Goal: Task Accomplishment & Management: Complete application form

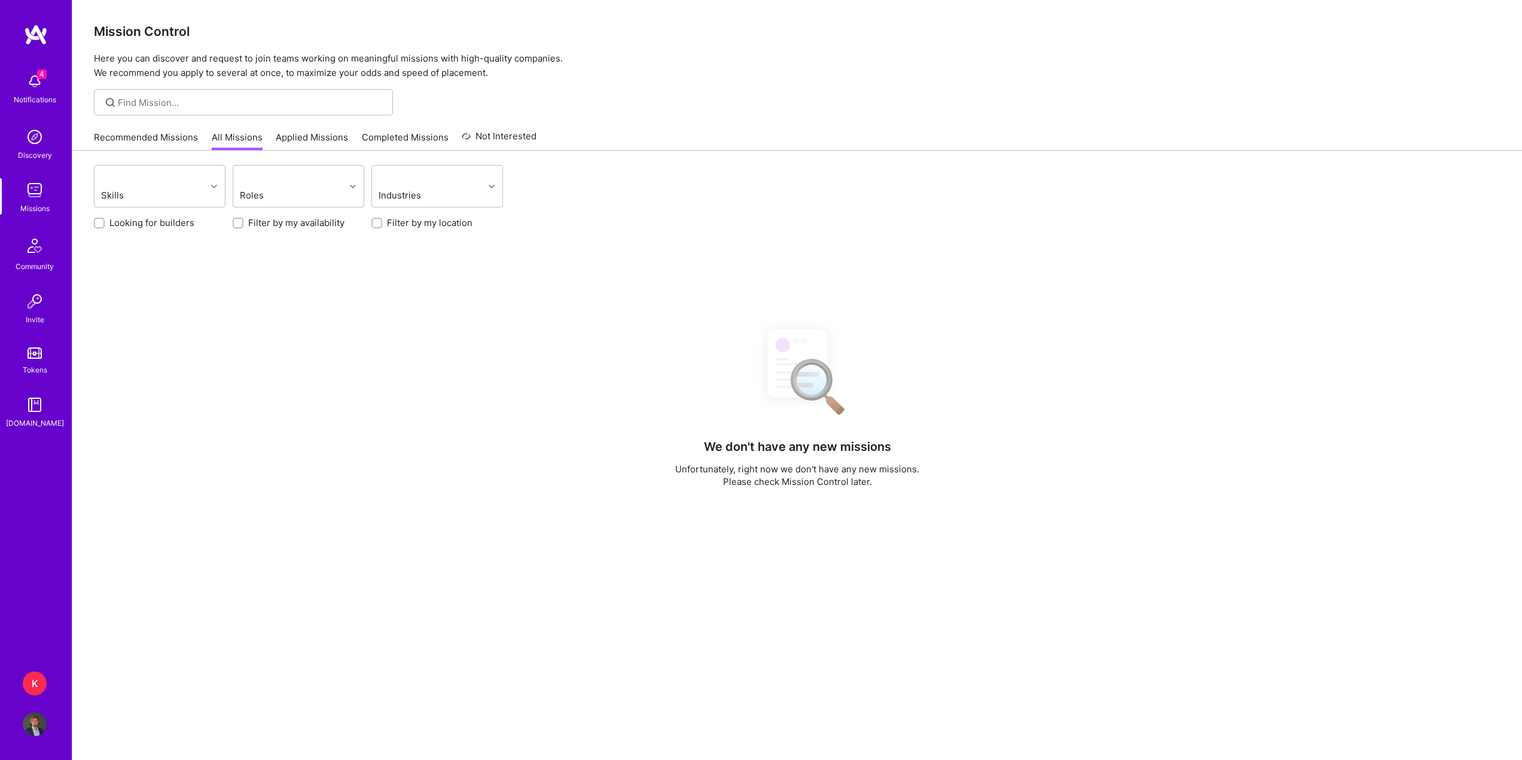
click at [30, 683] on div "K" at bounding box center [35, 684] width 24 height 24
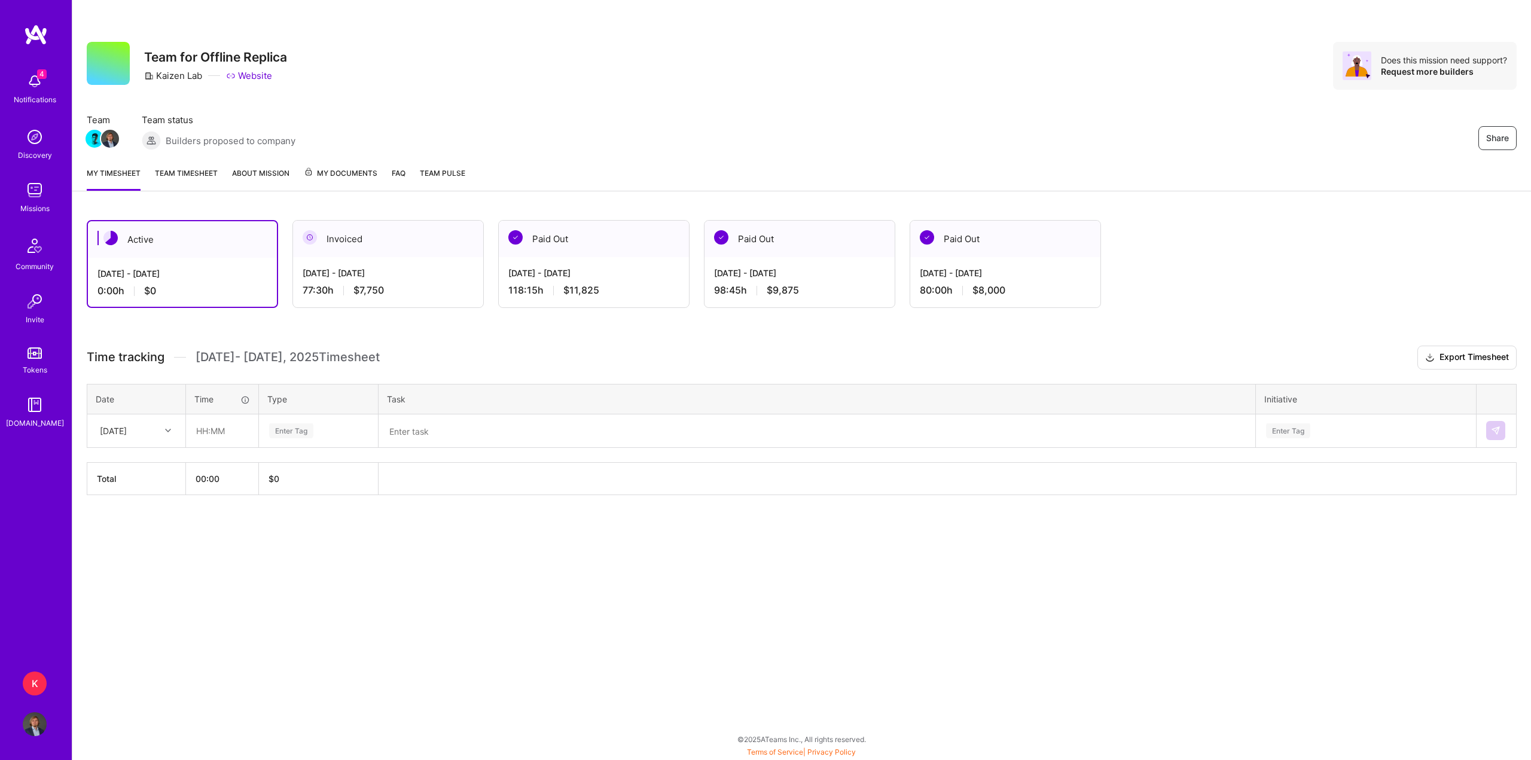
click at [31, 87] on img at bounding box center [35, 81] width 24 height 24
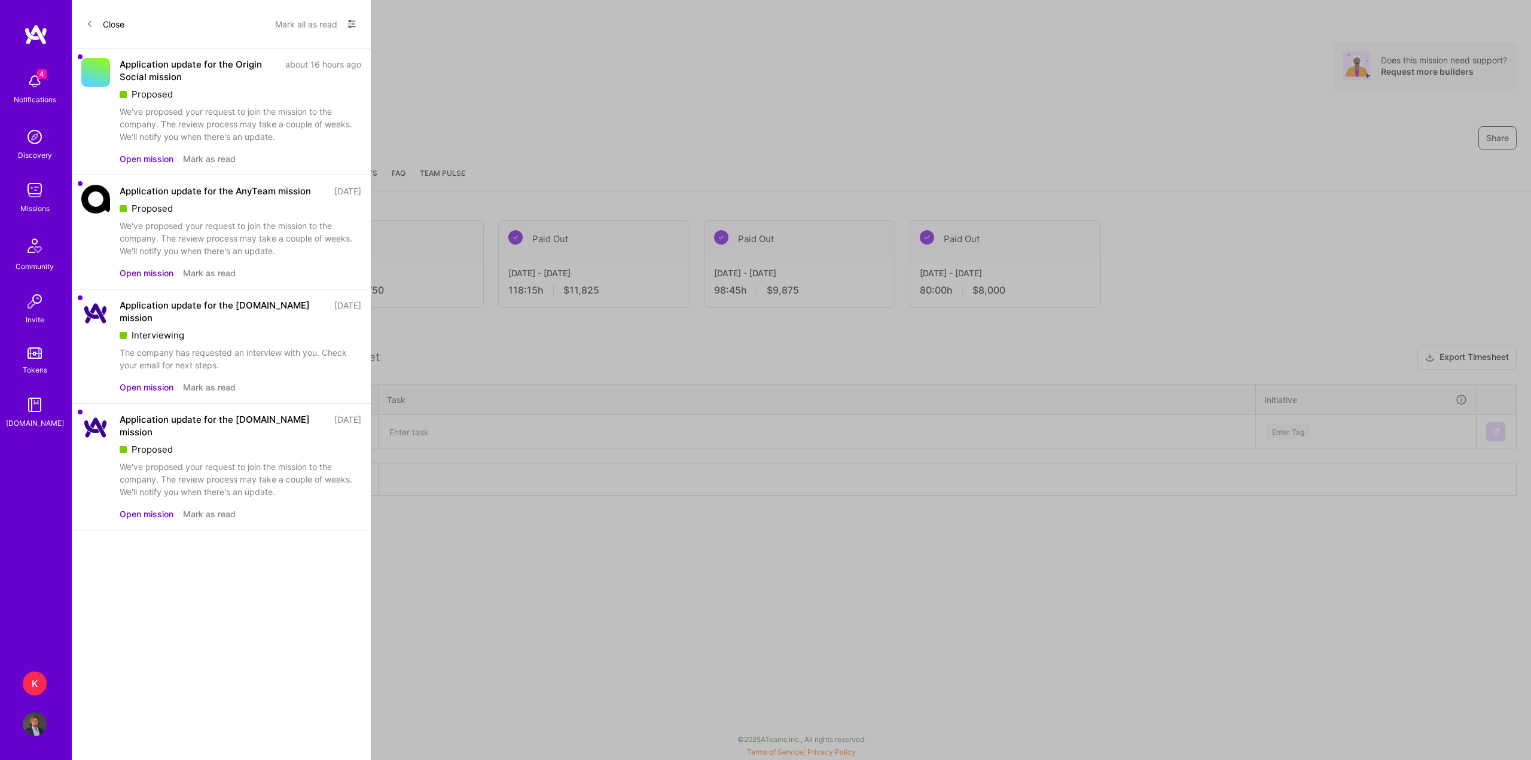
click at [320, 29] on button "Mark all as read" at bounding box center [306, 23] width 62 height 19
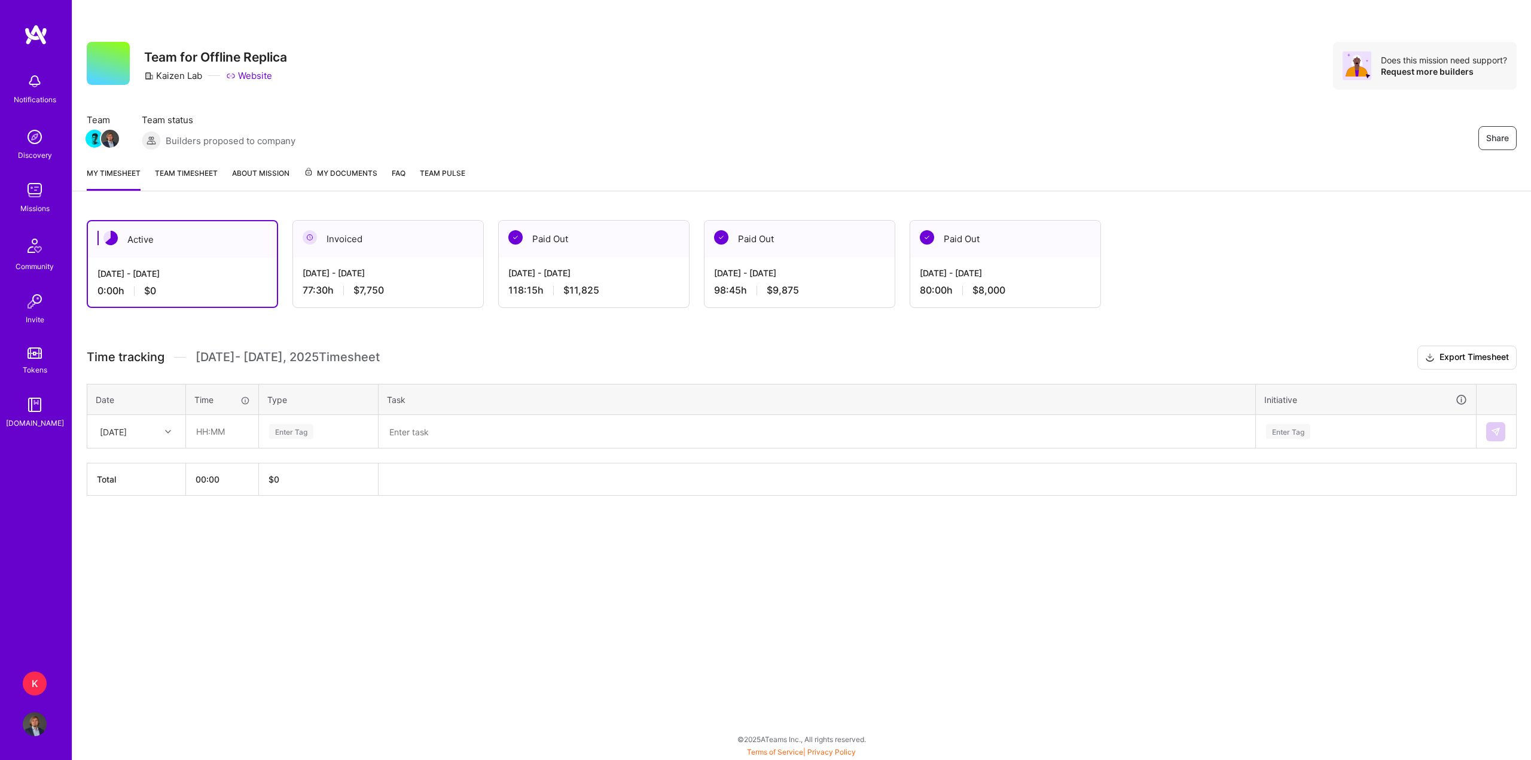
click at [606, 646] on div "Notifications Discovery Missions Community Invite Tokens [DOMAIN_NAME] K Kaizen…" at bounding box center [765, 377] width 1531 height 754
click at [42, 191] on img at bounding box center [35, 190] width 24 height 24
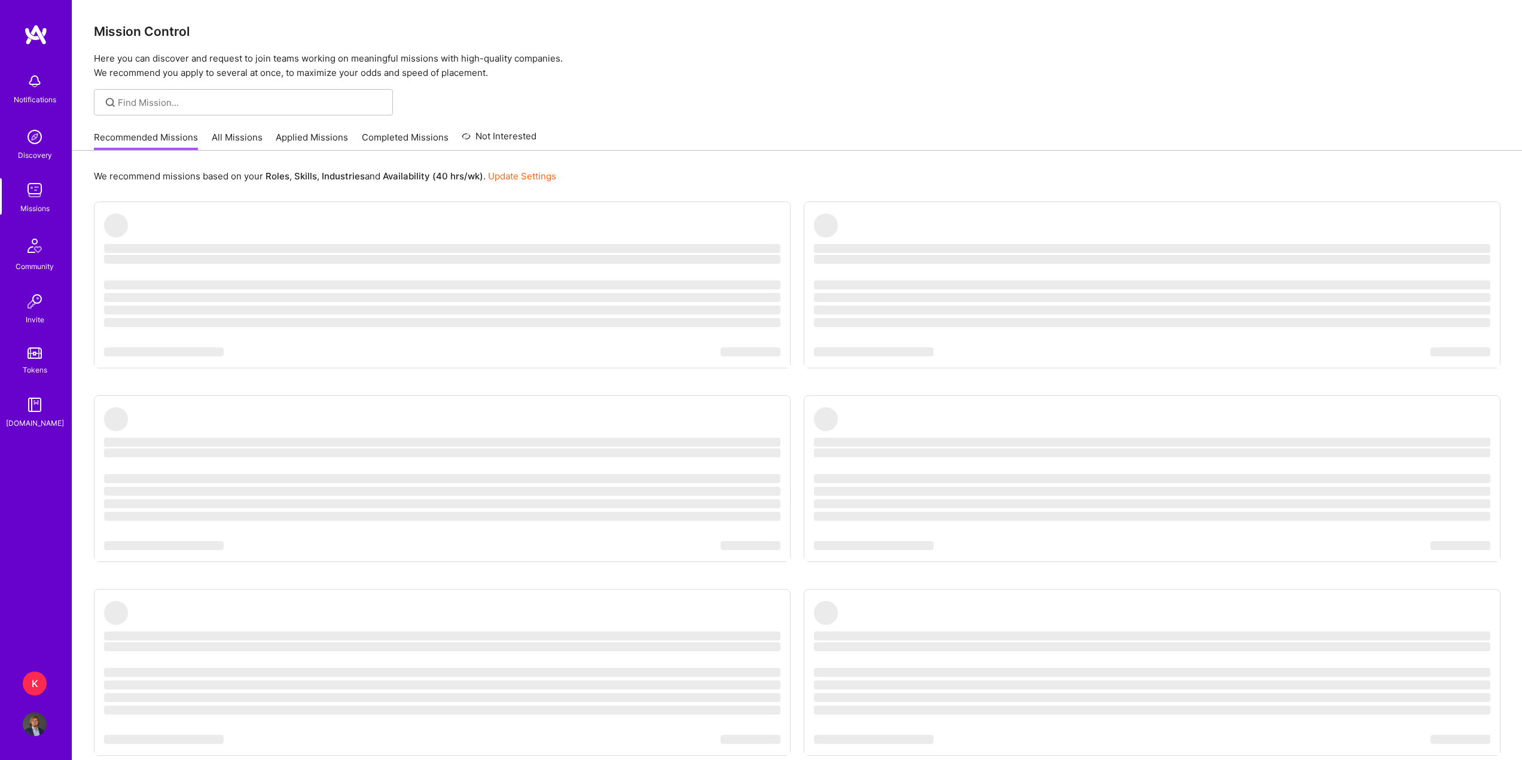
click at [328, 130] on div "Recommended Missions All Missions Applied Missions Completed Missions Not Inter…" at bounding box center [315, 137] width 443 height 26
click at [327, 141] on link "Applied Missions" at bounding box center [312, 141] width 72 height 20
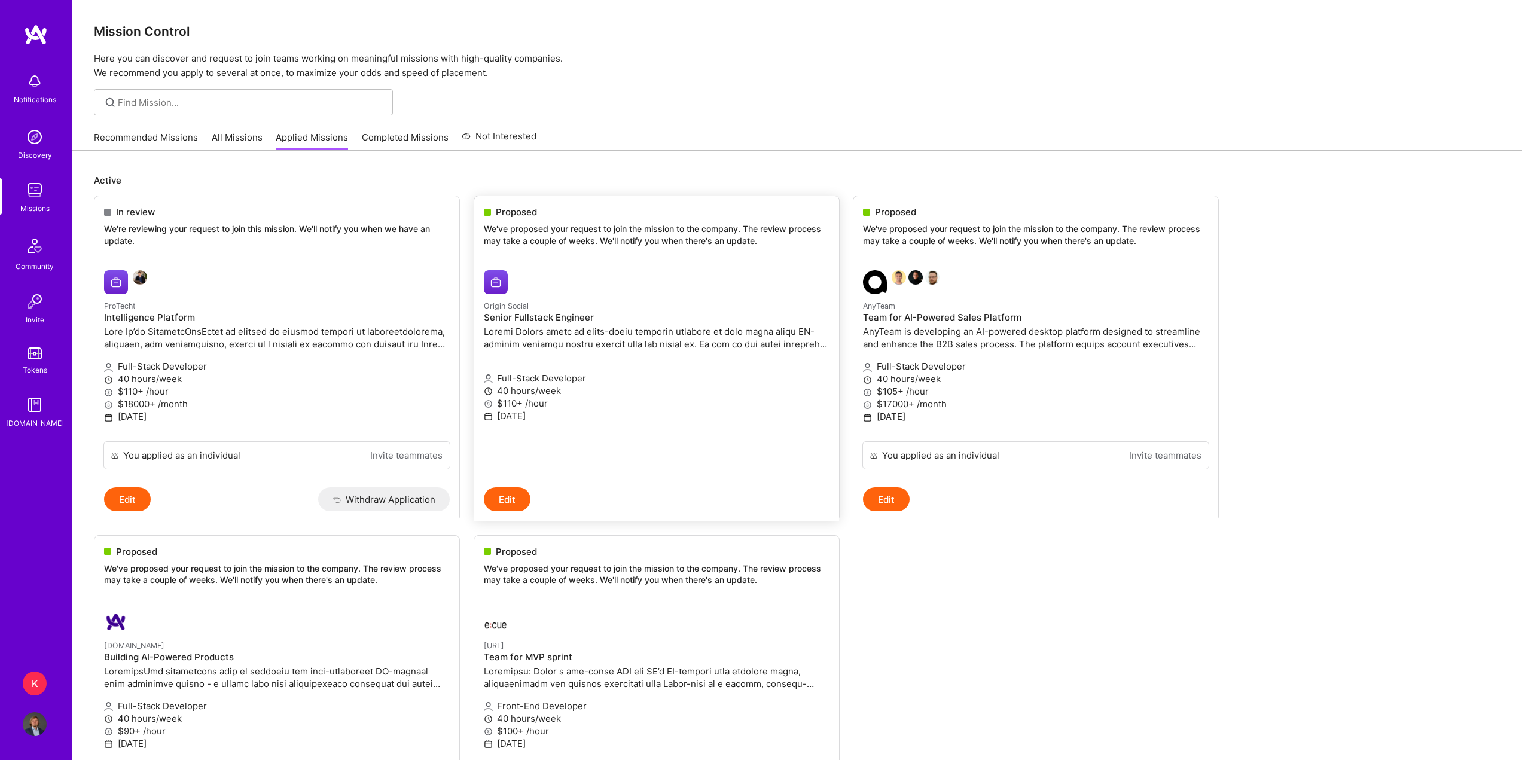
click at [741, 278] on link "Origin Social Senior Fullstack Engineer Full-Stack Developer 40 hours/week $110…" at bounding box center [656, 374] width 365 height 227
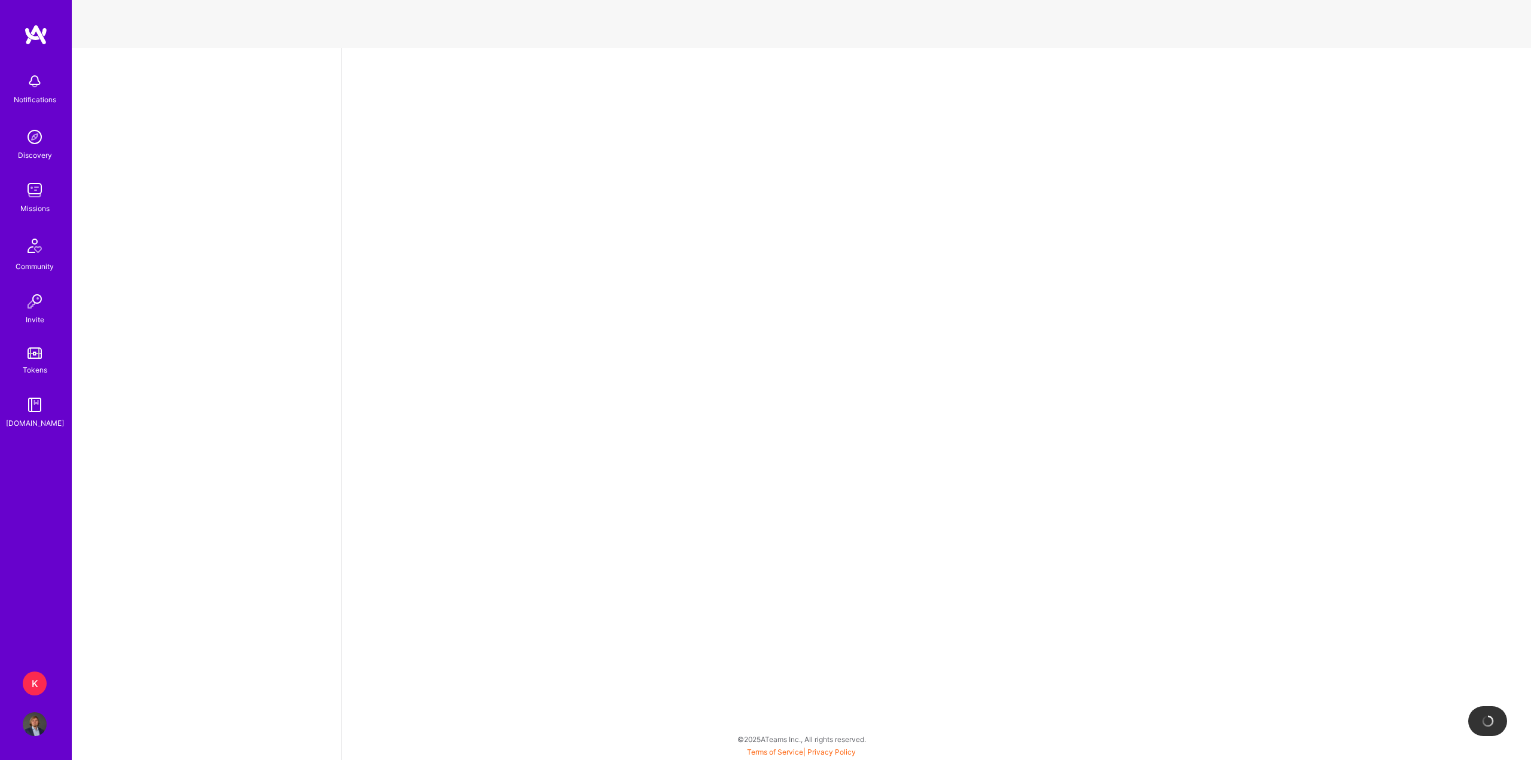
select select "PL"
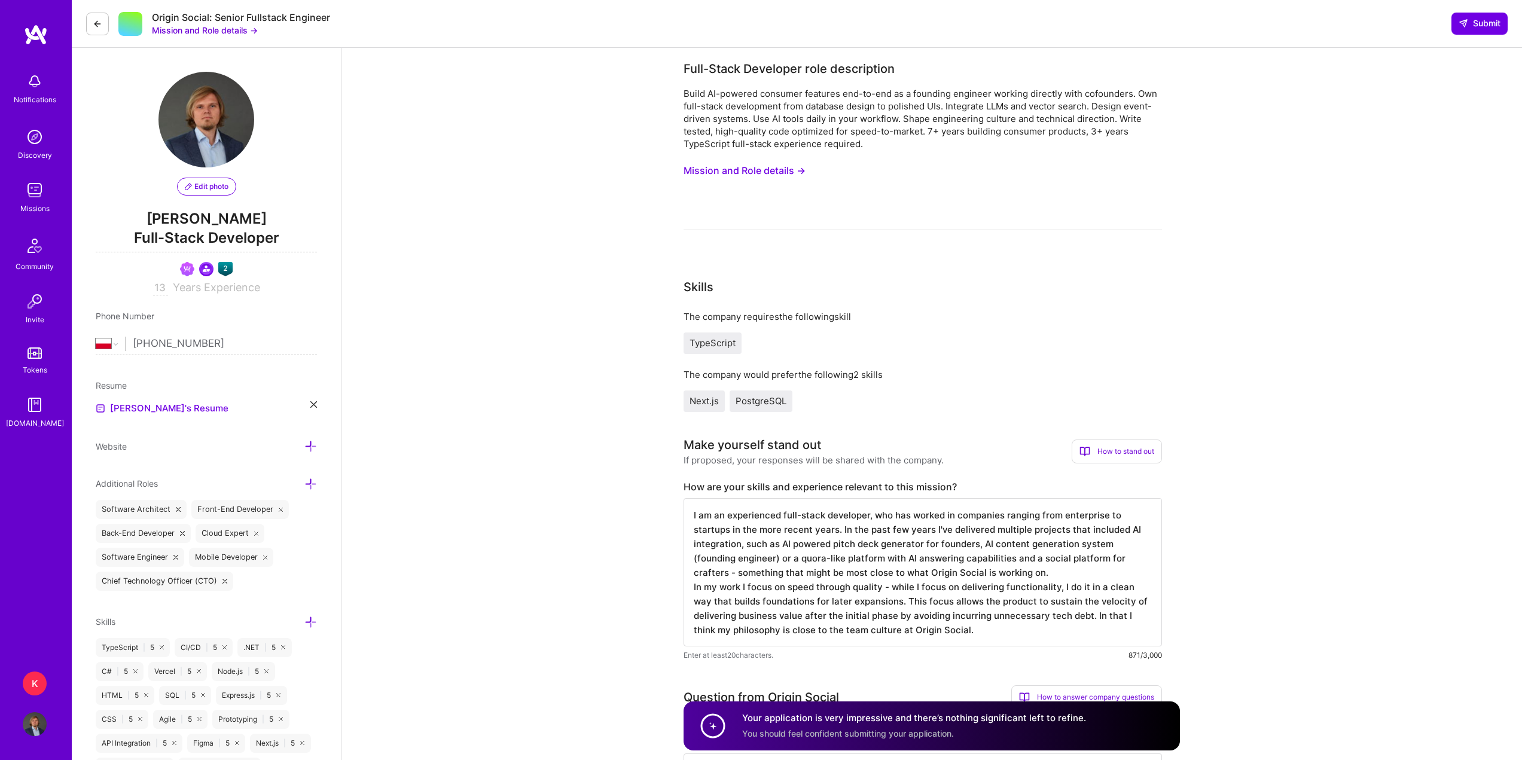
click at [253, 33] on button "Mission and Role details →" at bounding box center [205, 30] width 106 height 13
